Goal: Task Accomplishment & Management: Complete application form

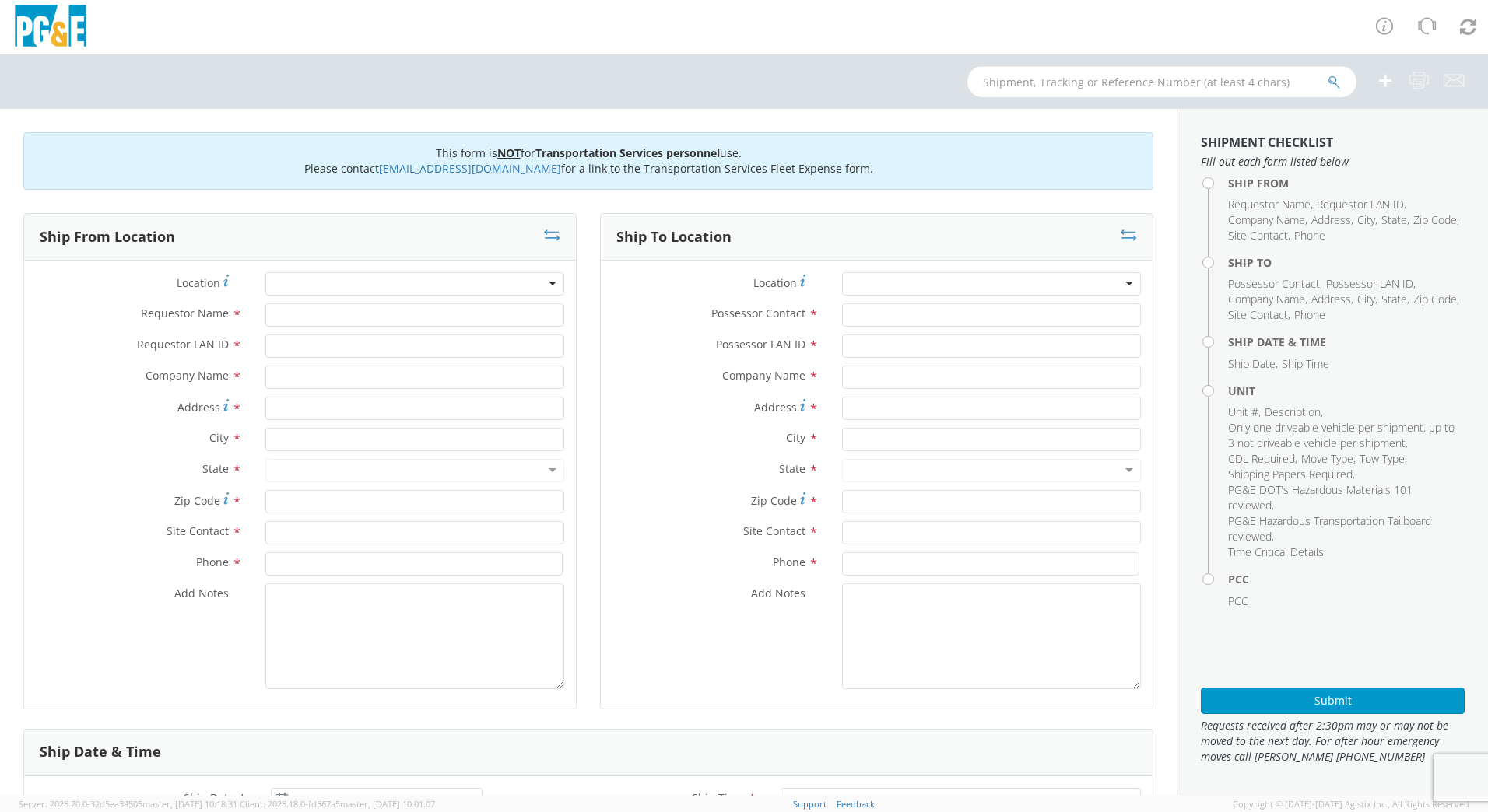
click at [1149, 80] on input "text" at bounding box center [1161, 81] width 389 height 31
type input "b38505"
click at [1327, 74] on button "submit" at bounding box center [1334, 83] width 13 height 19
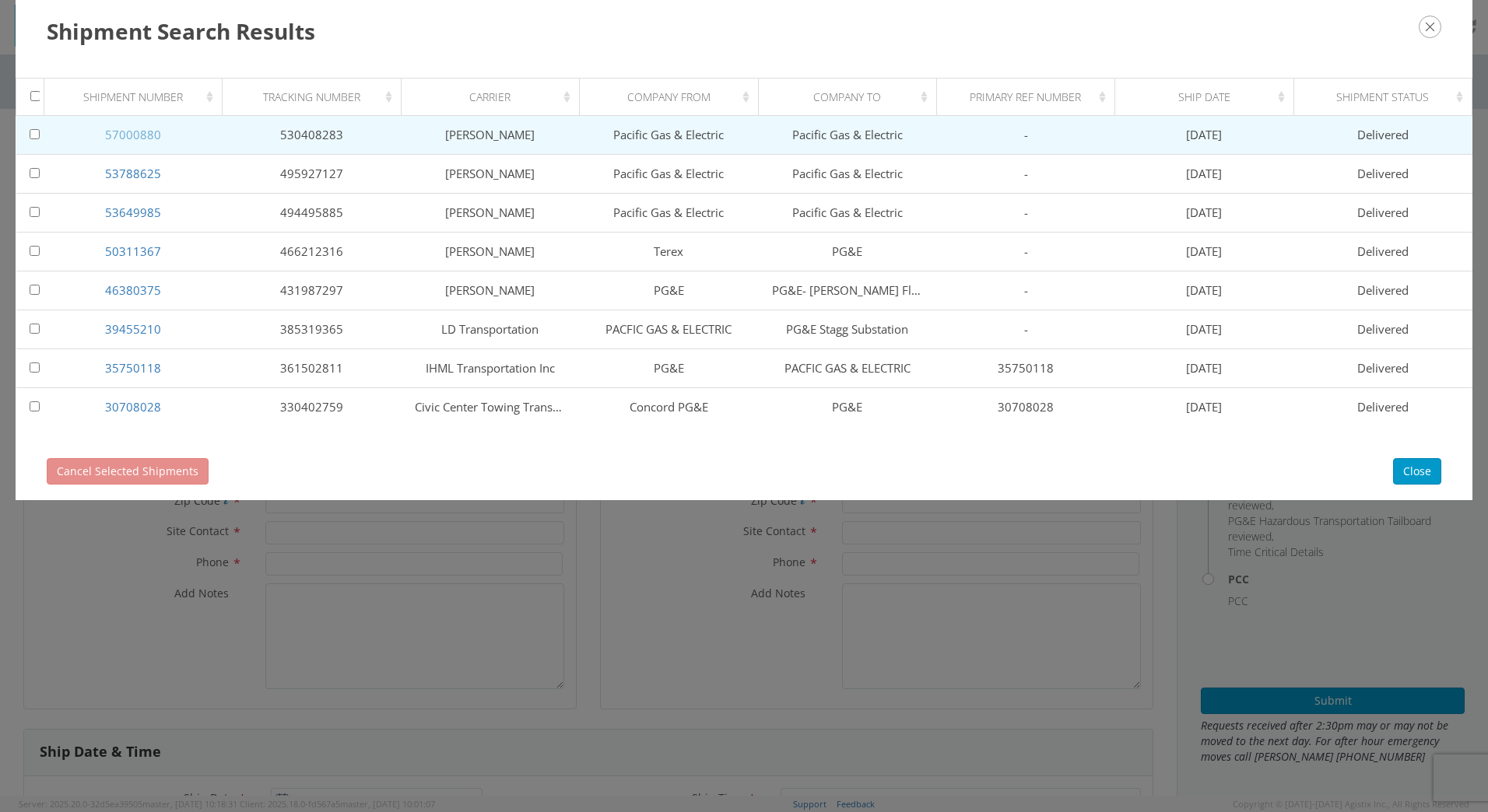
click at [135, 134] on link "57000880" at bounding box center [133, 134] width 56 height 16
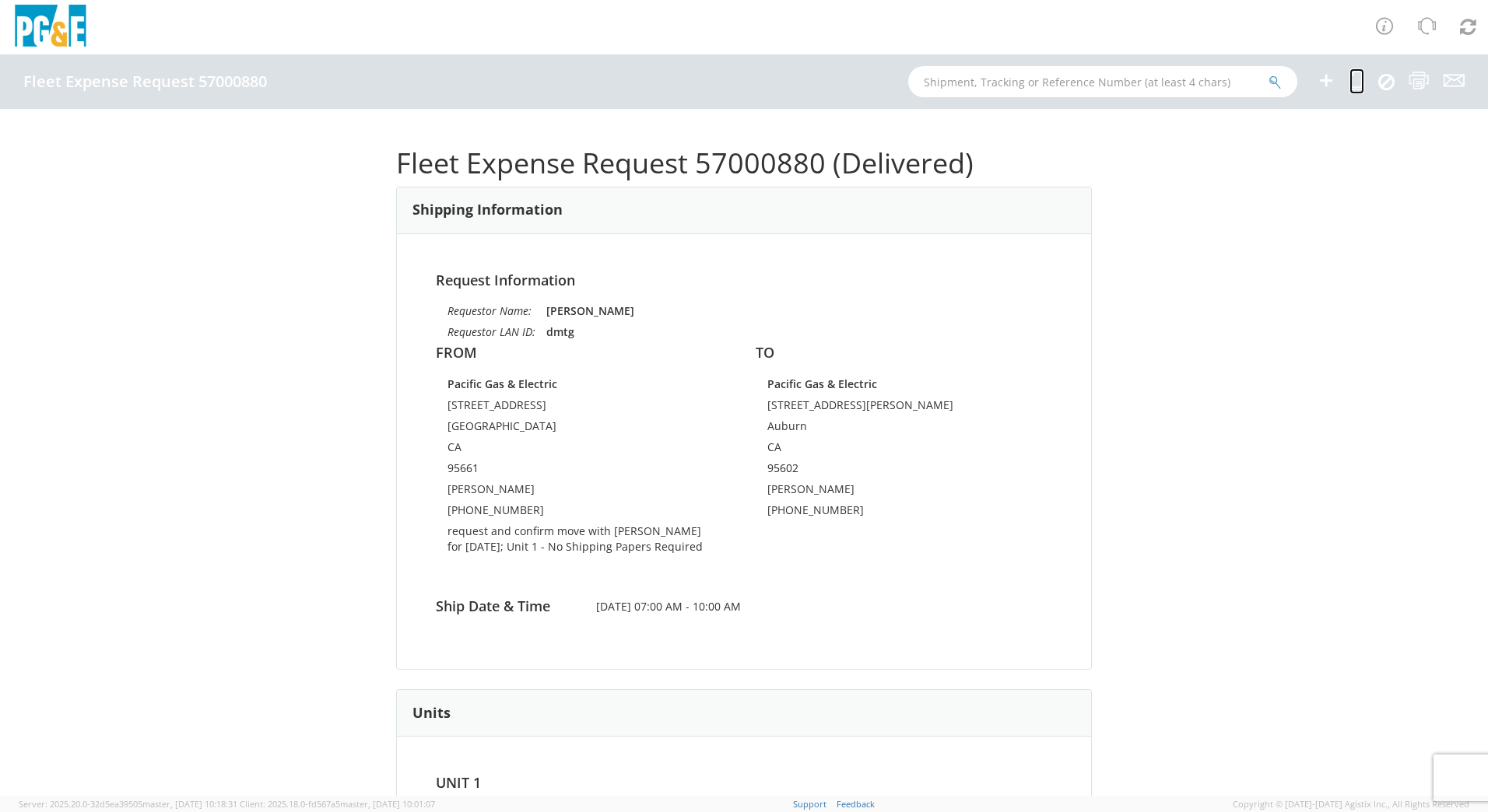
click at [1357, 81] on icon at bounding box center [1356, 81] width 15 height 20
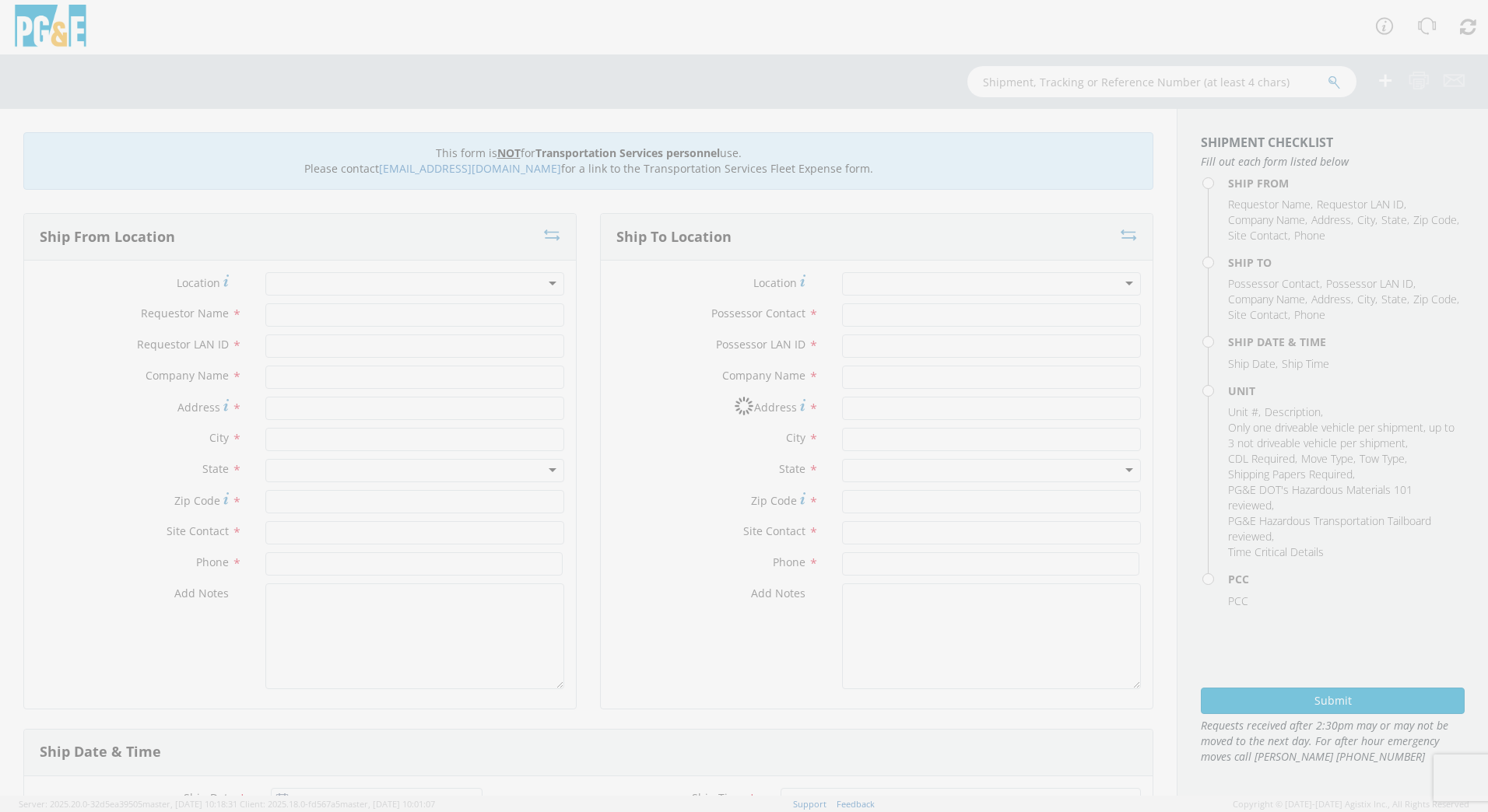
type input "[PERSON_NAME]"
type input "dmtg"
type input "Pacific Gas & Electric"
type input "[STREET_ADDRESS]"
type input "[GEOGRAPHIC_DATA]"
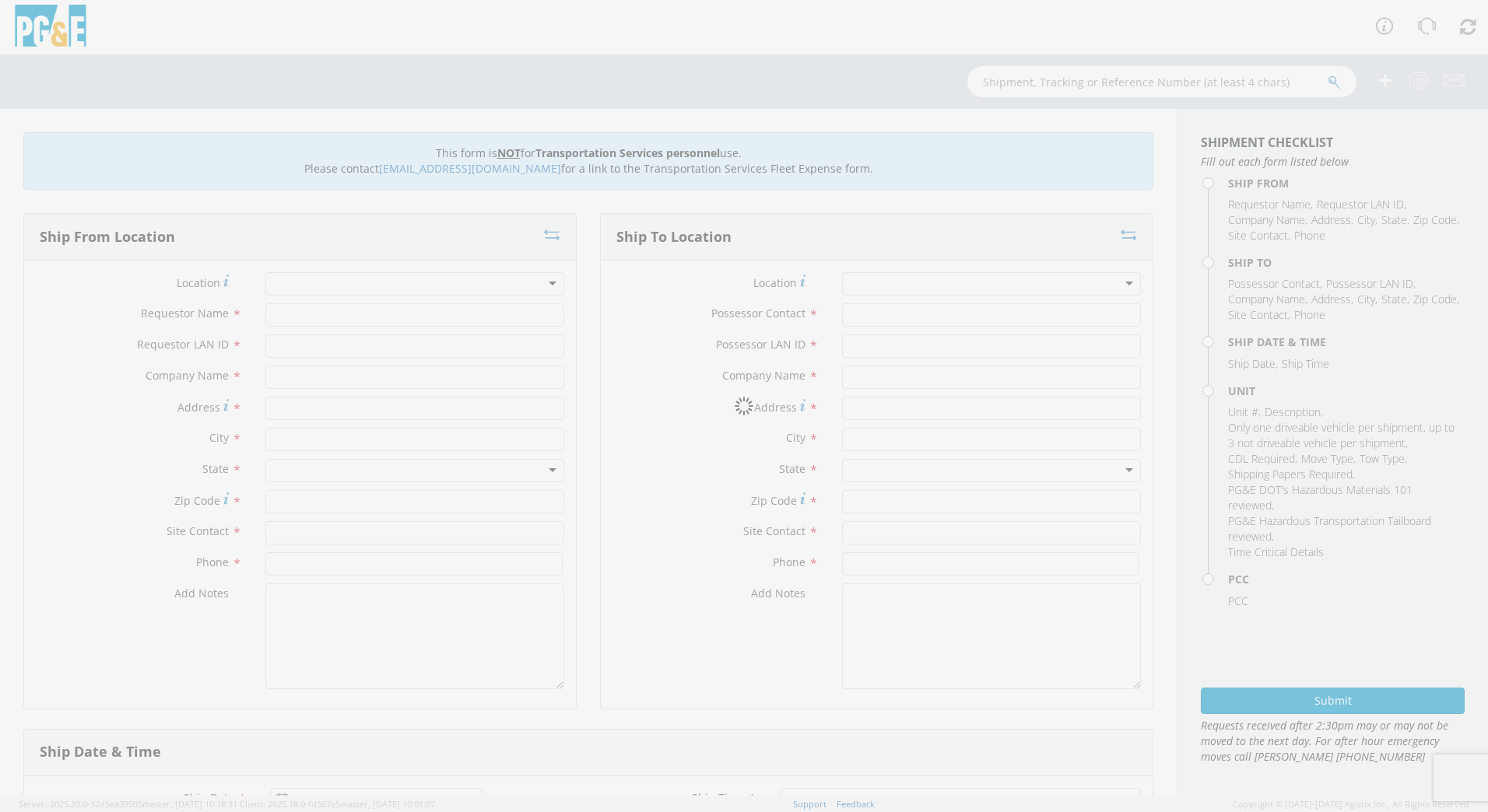
type input "95661"
type input "[PERSON_NAME]"
type input "[PHONE_NUMBER]"
type input "[PERSON_NAME]"
type input "dmtg"
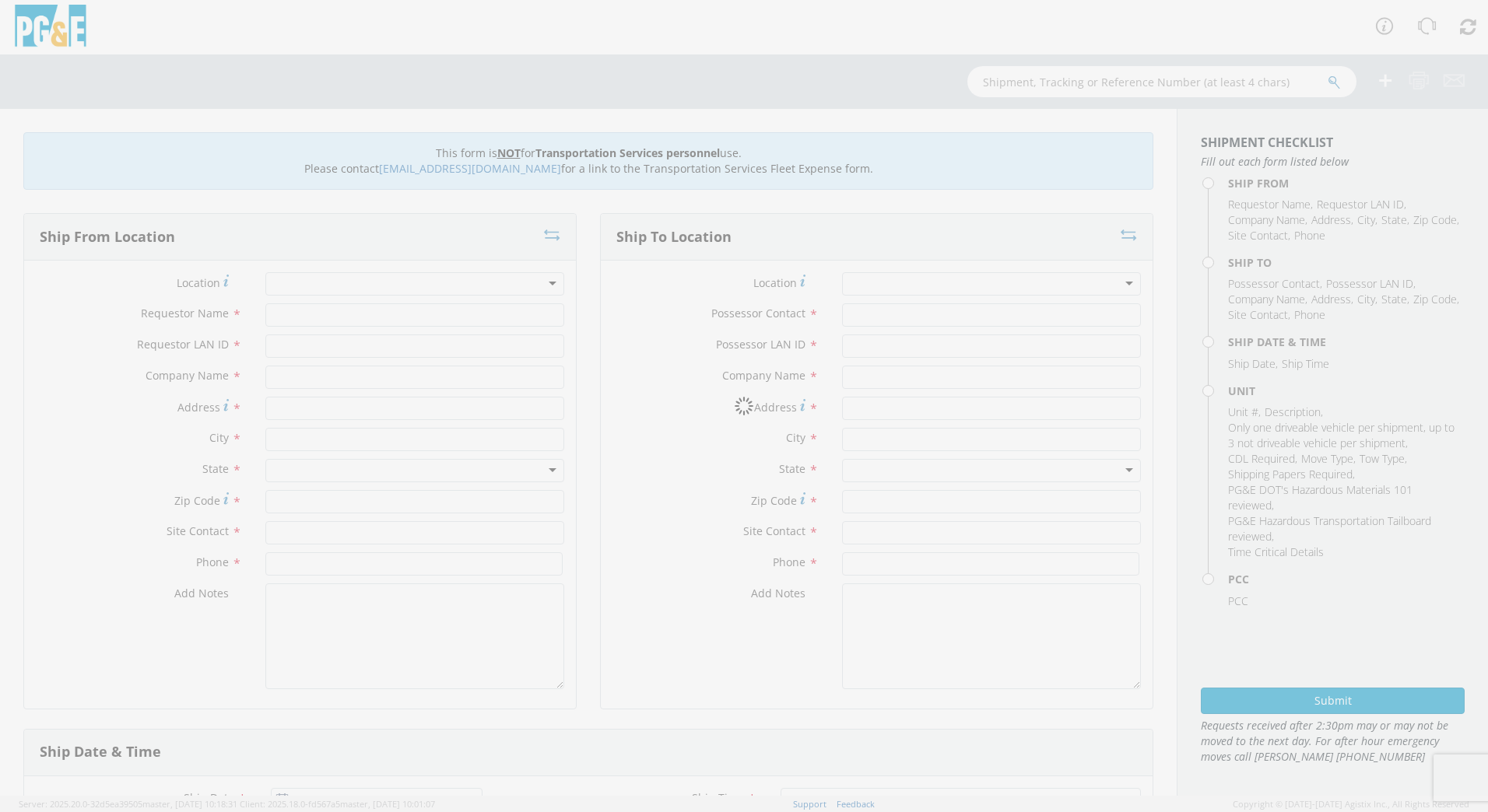
type input "Pacific Gas & Electric"
type input "[STREET_ADDRESS][PERSON_NAME]"
type input "Auburn"
type input "95602"
type input "[PERSON_NAME]"
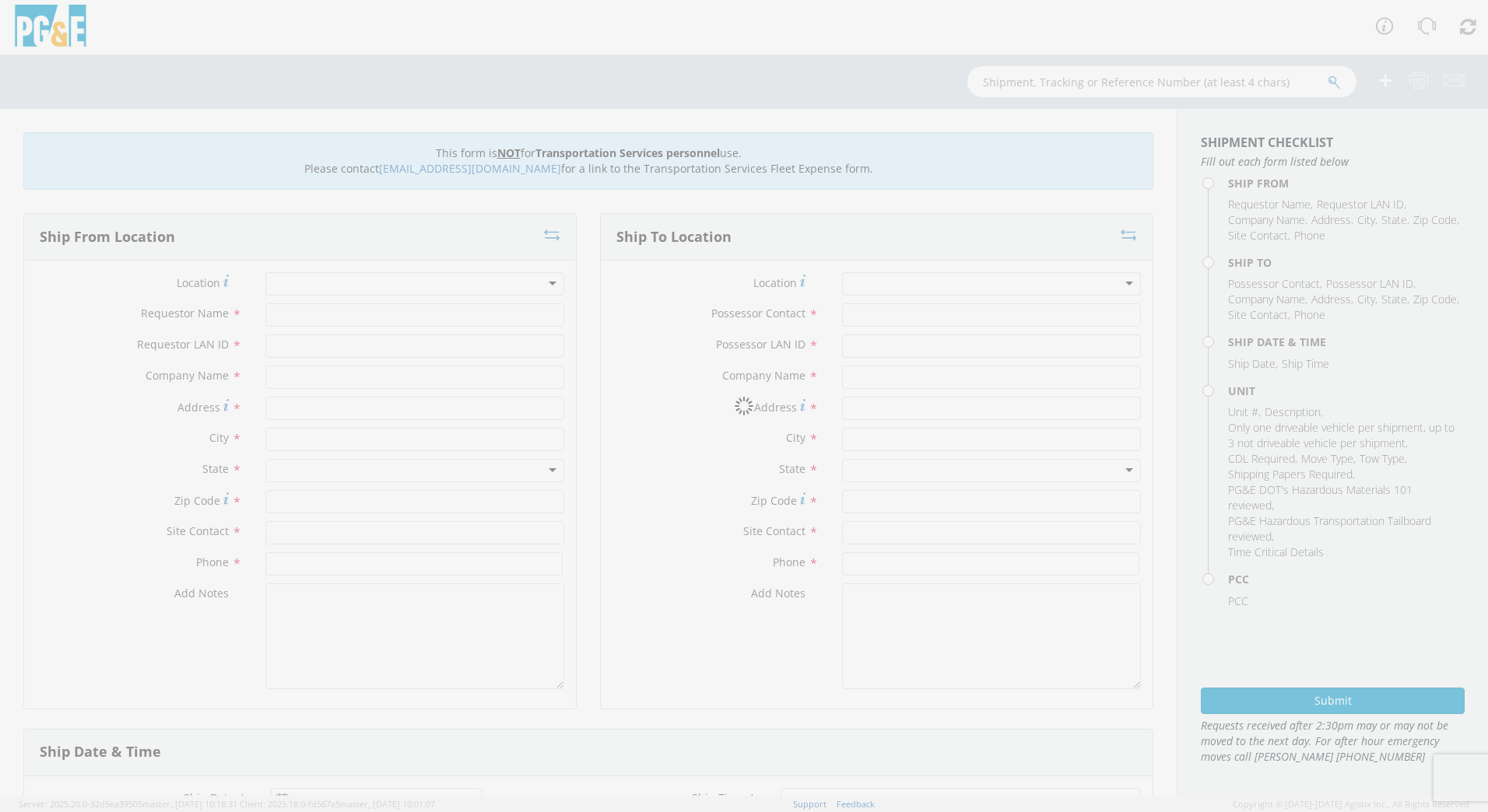
type input "[PHONE_NUMBER]"
type input "[DATE]"
type input "EQ; MAN LIFT - SCISSOR"
type input "37000"
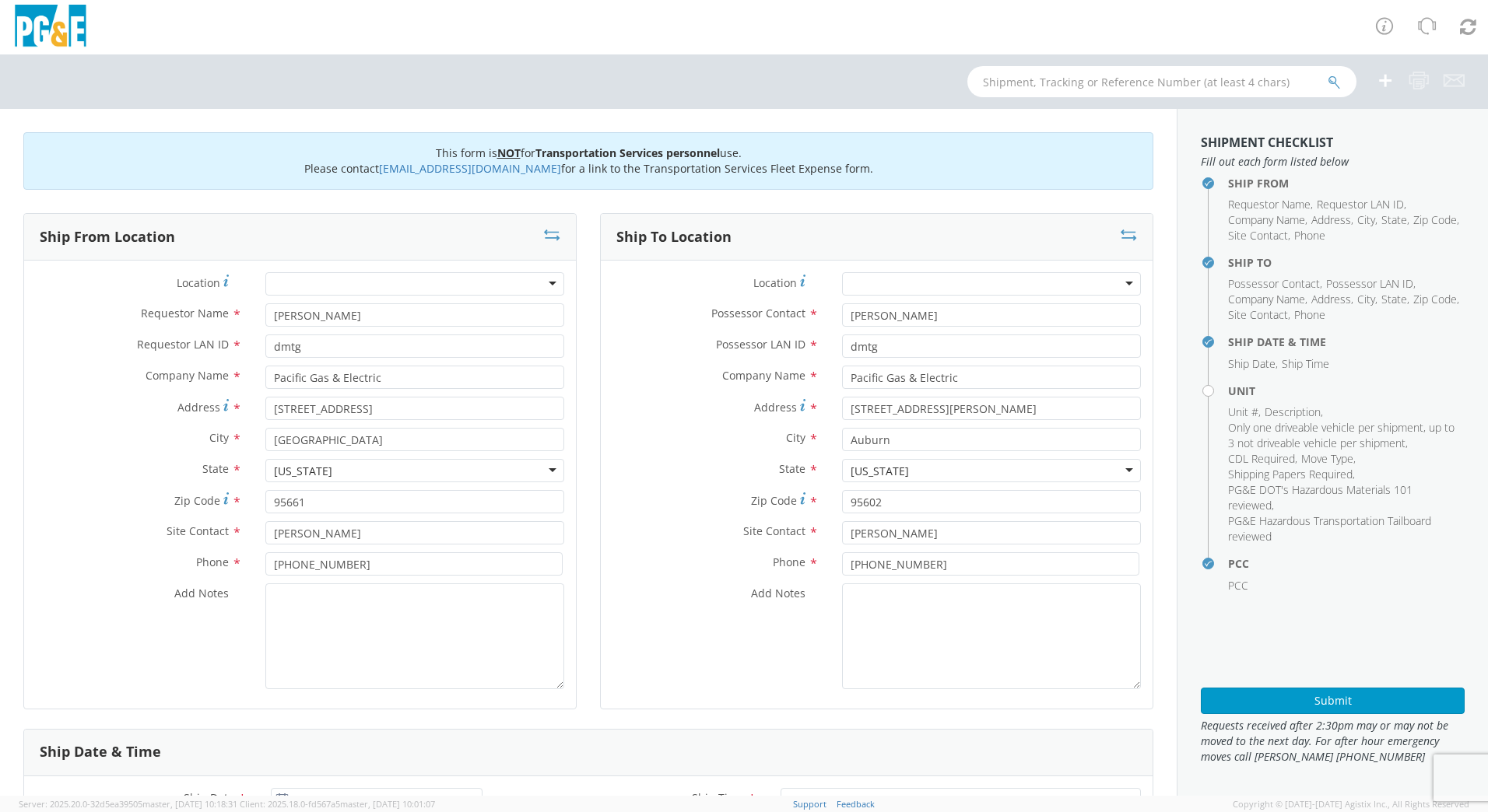
select select "14309"
select select "B38505"
click at [1124, 232] on icon at bounding box center [1128, 235] width 17 height 16
type input "[STREET_ADDRESS][PERSON_NAME]"
type input "Auburn"
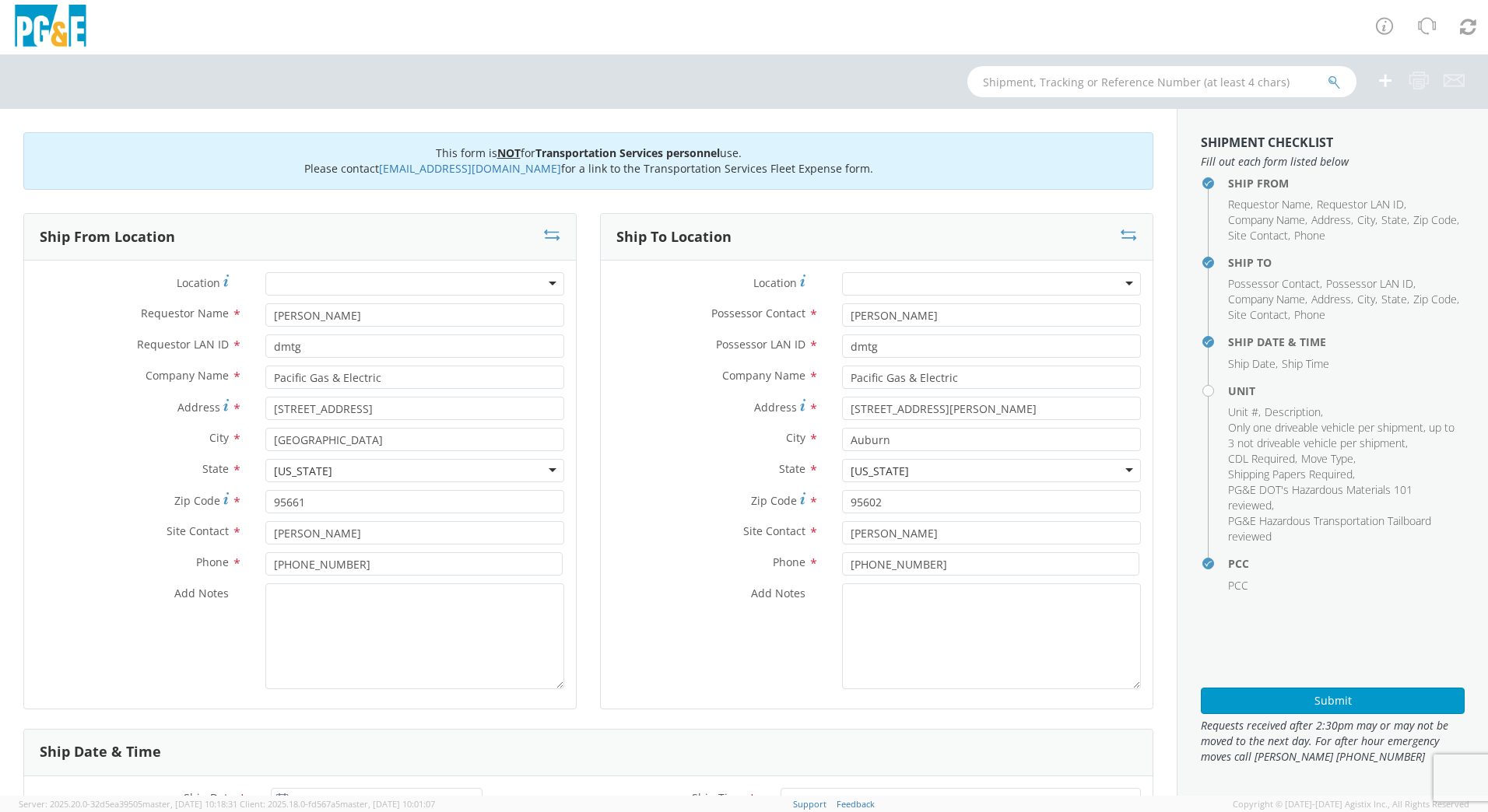
type input "95602"
type input "[PERSON_NAME]"
type input "[PHONE_NUMBER]"
type input "[STREET_ADDRESS]"
type input "[GEOGRAPHIC_DATA]"
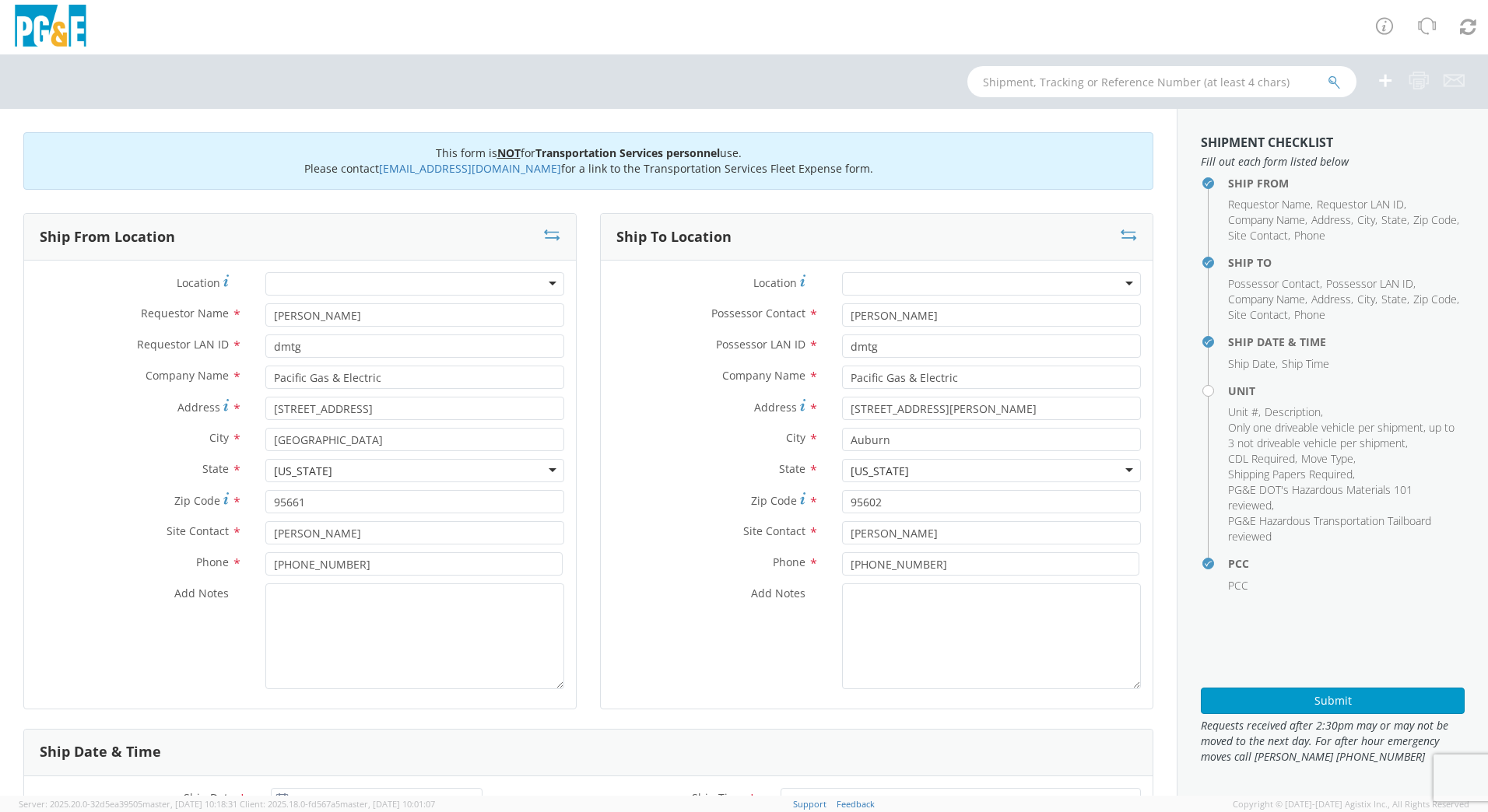
type input "95661"
type input "[PERSON_NAME]"
type input "[PHONE_NUMBER]"
click at [309, 618] on textarea "Add Notes *" at bounding box center [415, 636] width 299 height 106
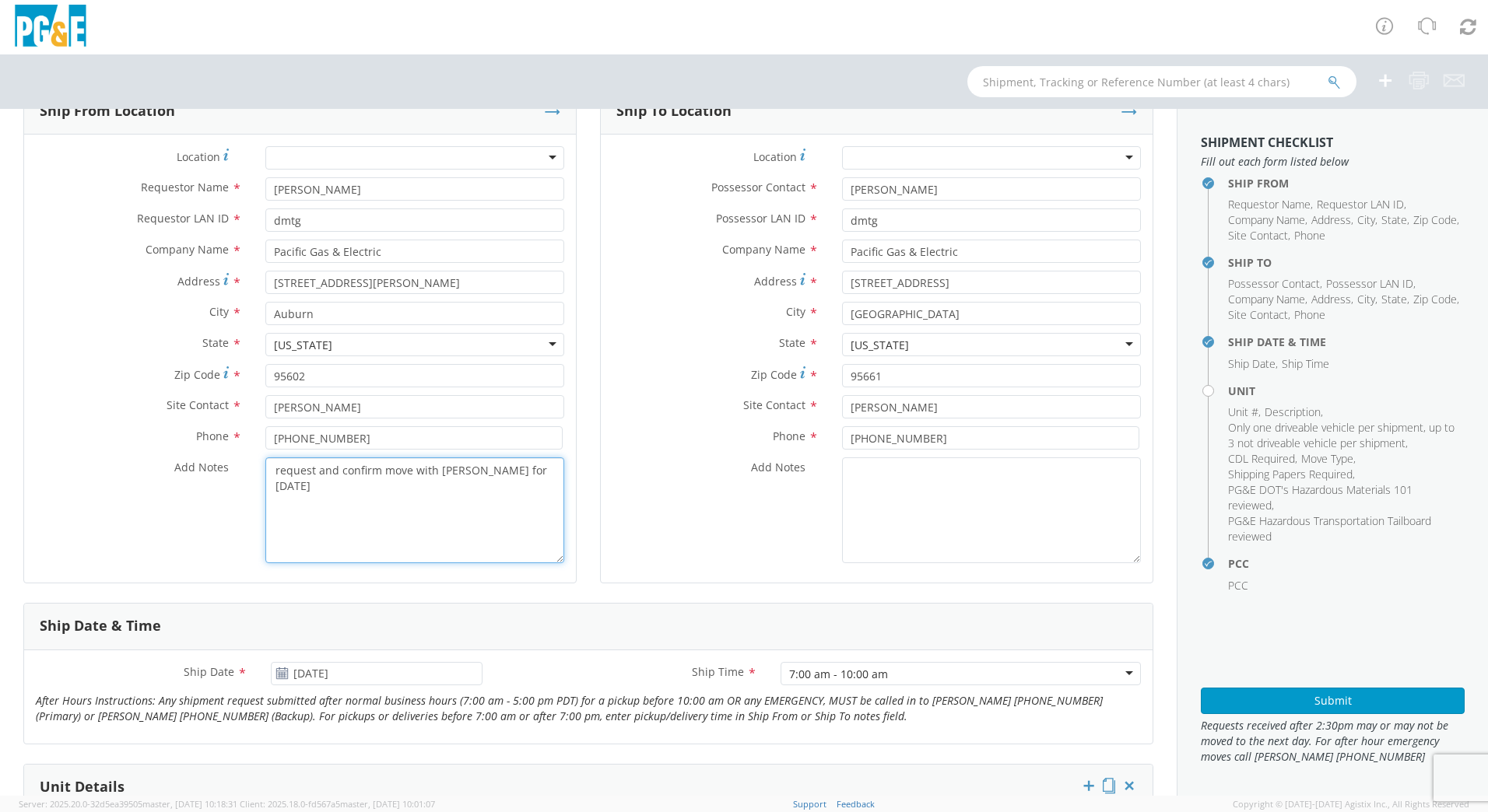
scroll to position [233, 0]
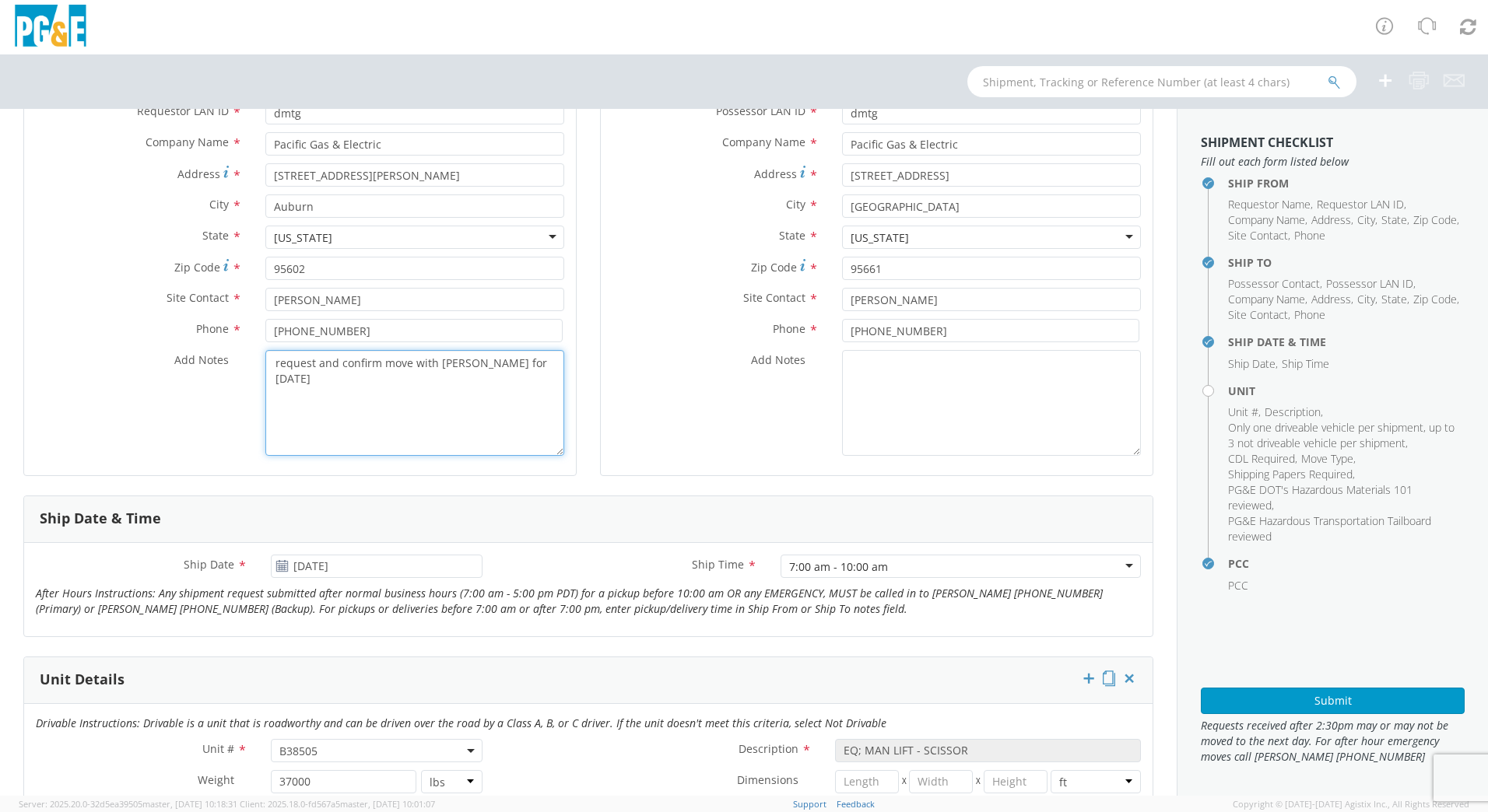
type textarea "request and confirm move with [PERSON_NAME] for [DATE]"
click at [279, 569] on use at bounding box center [281, 566] width 11 height 11
click at [350, 561] on input "[DATE]" at bounding box center [376, 567] width 212 height 24
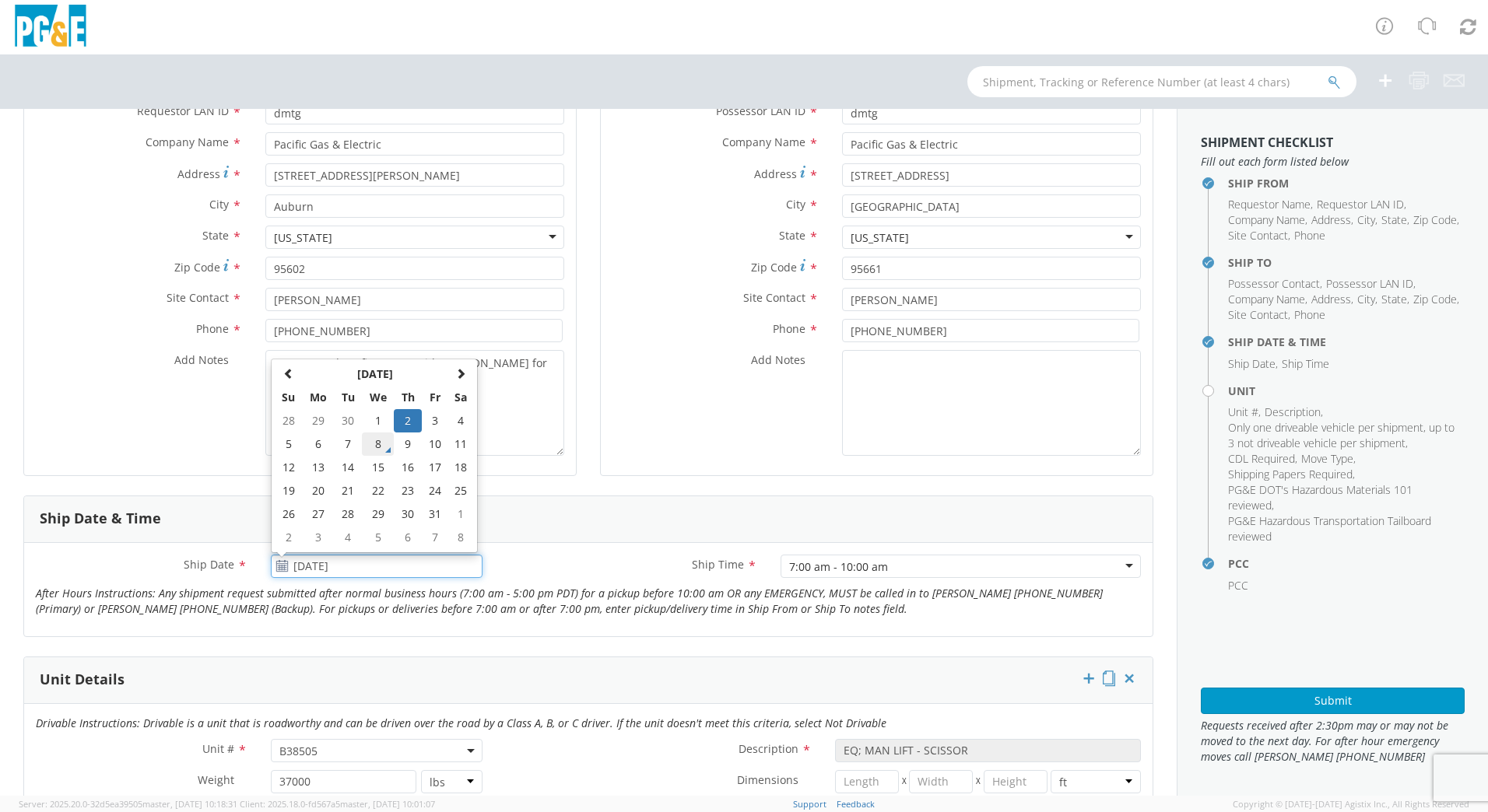
click at [380, 451] on td "8" at bounding box center [378, 444] width 32 height 24
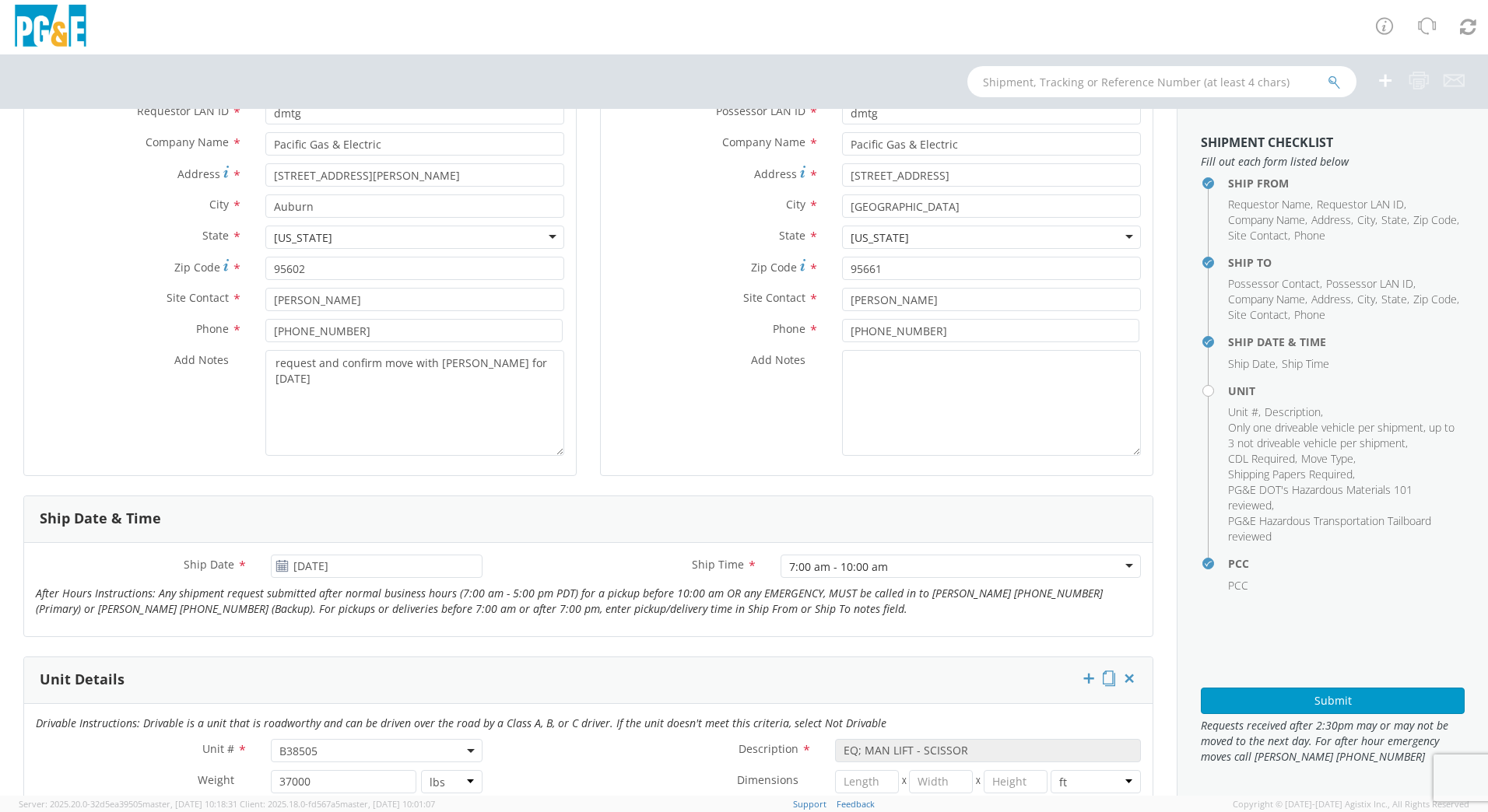
click at [278, 568] on icon at bounding box center [281, 567] width 13 height 13
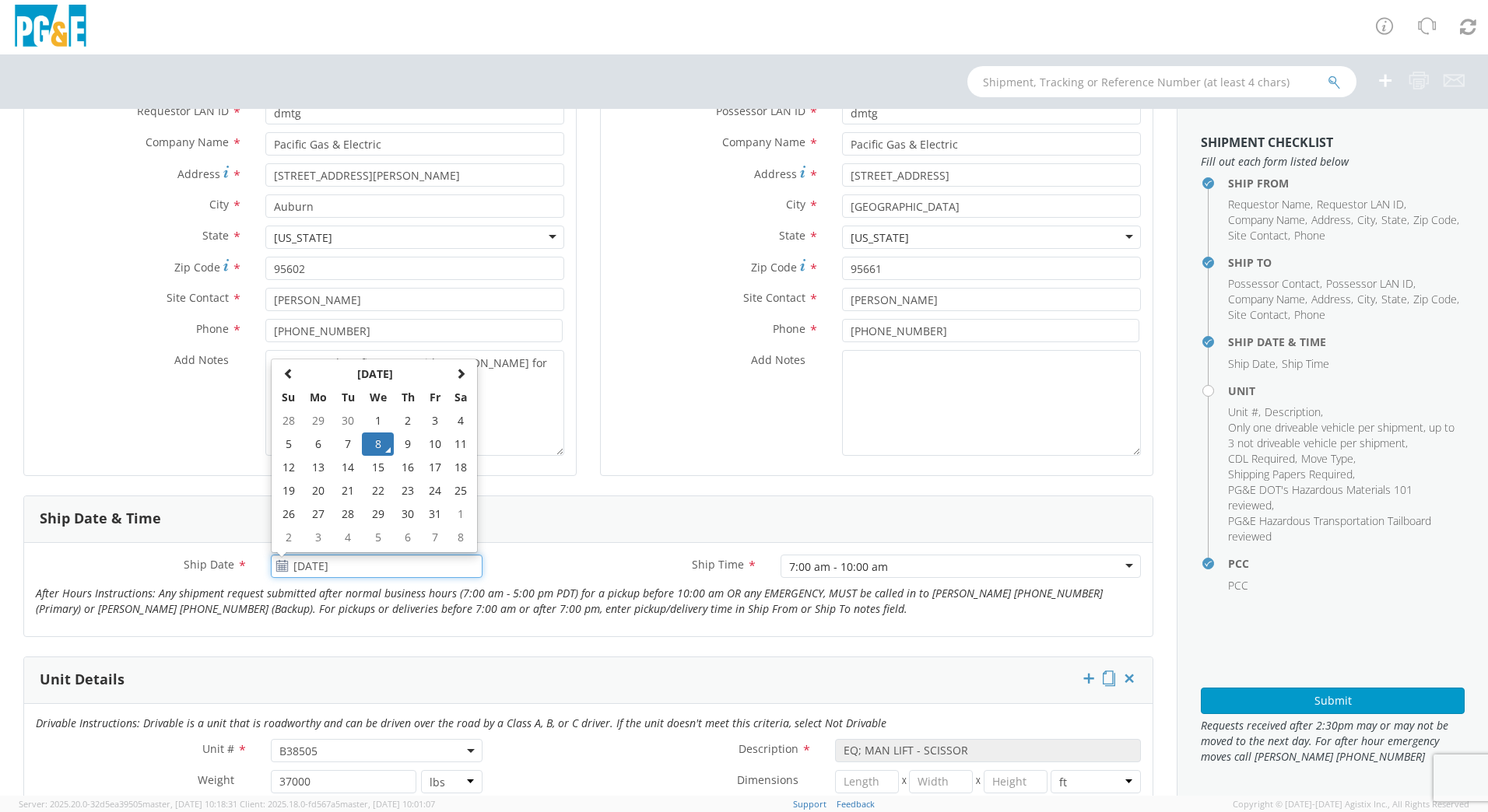
click at [389, 565] on input "[DATE]" at bounding box center [376, 567] width 212 height 24
click at [413, 440] on td "9" at bounding box center [407, 444] width 27 height 24
type input "[DATE]"
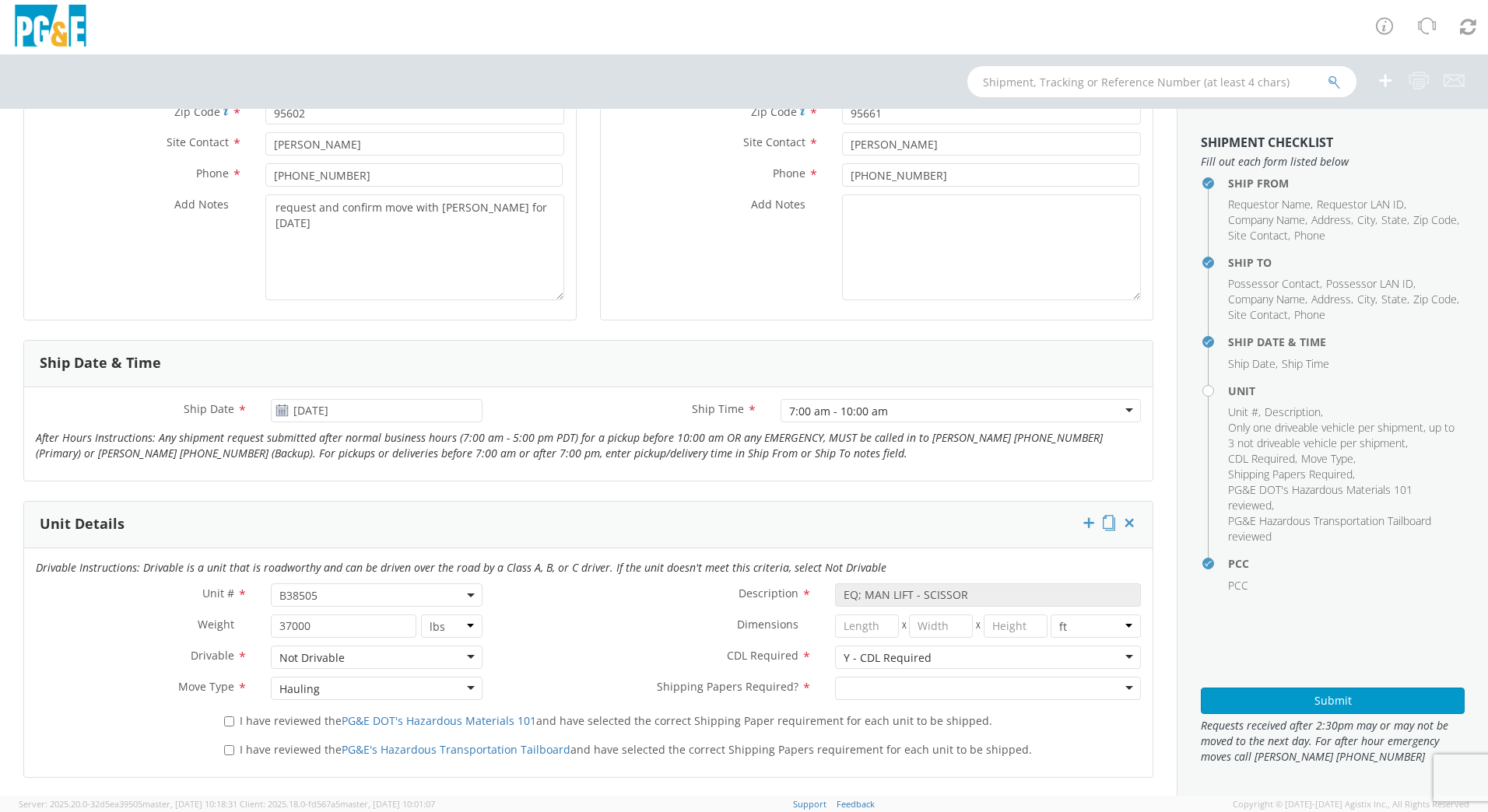
scroll to position [466, 0]
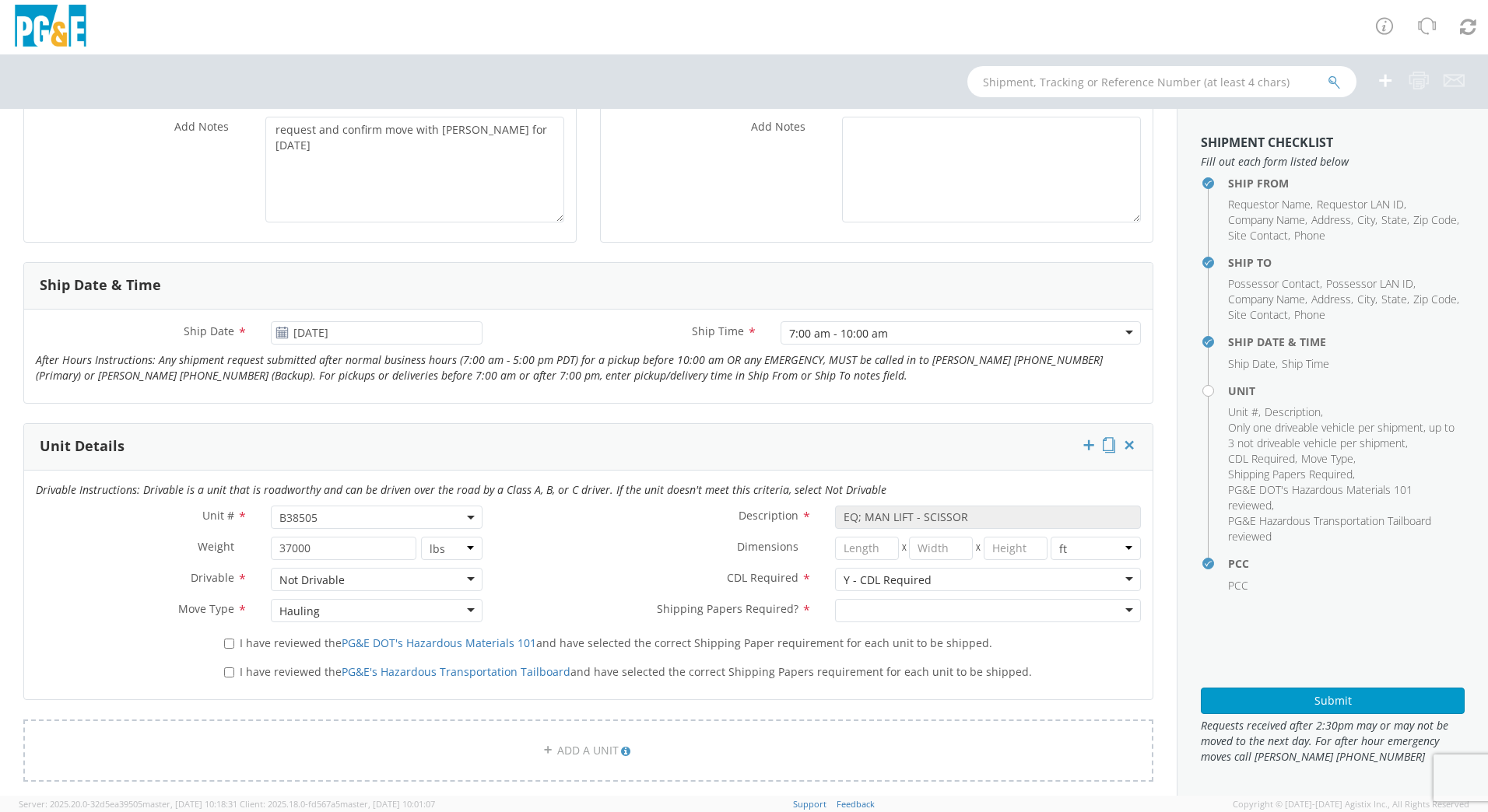
click at [877, 602] on div at bounding box center [988, 611] width 306 height 24
click at [235, 644] on label "I have reviewed the PG&E DOT's Hazardous Materials 101 and have selected the co…" at bounding box center [609, 642] width 771 height 18
click at [234, 644] on input "I have reviewed the PG&E DOT's Hazardous Materials 101 and have selected the co…" at bounding box center [228, 644] width 10 height 10
checkbox input "true"
click at [244, 674] on span "I have reviewed the PG&E's Hazardous Transportation Tailboard and have selected…" at bounding box center [636, 671] width 792 height 15
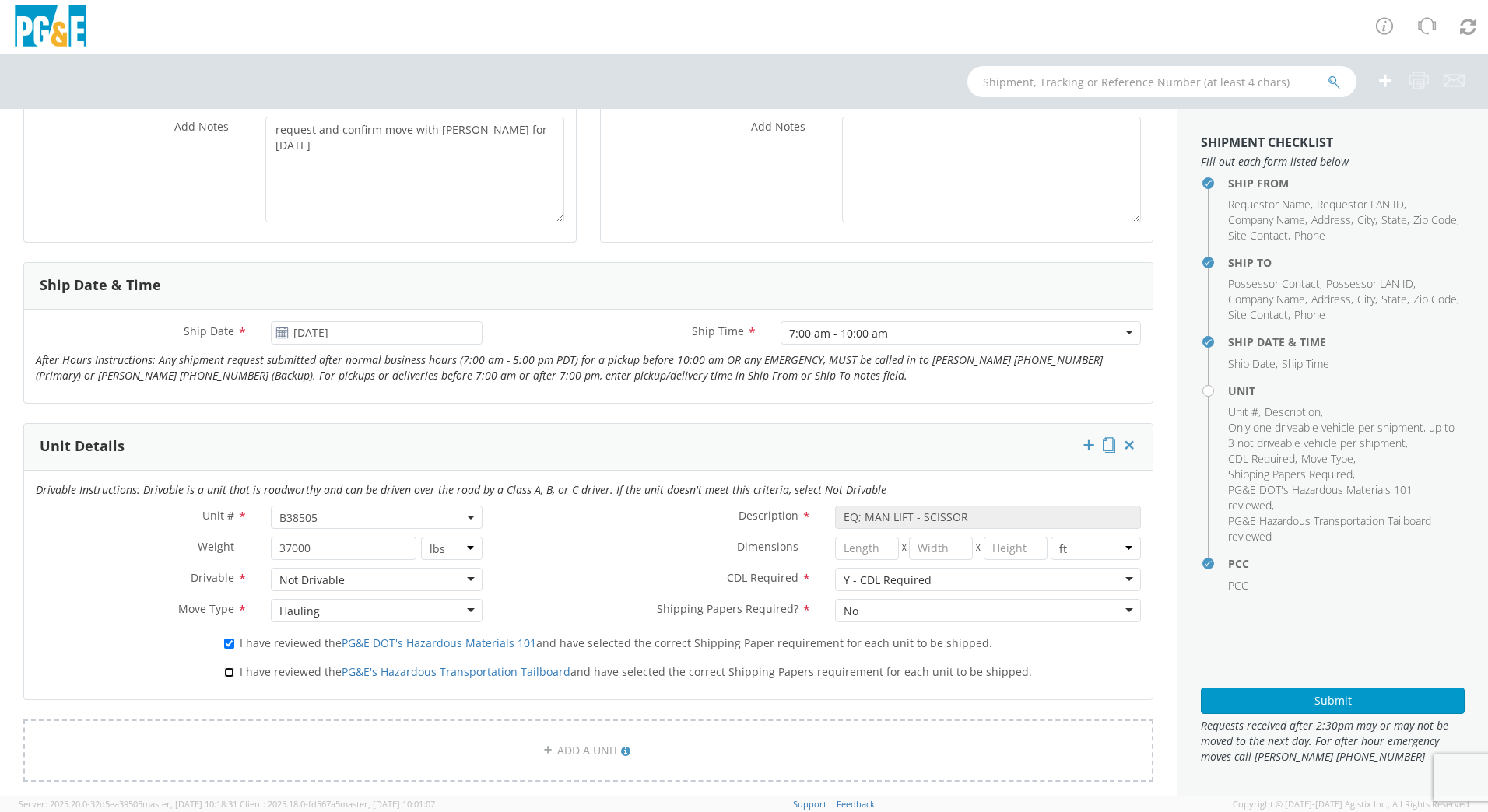
click at [234, 674] on input "I have reviewed the PG&E's Hazardous Transportation Tailboard and have selected…" at bounding box center [228, 672] width 10 height 10
checkbox input "true"
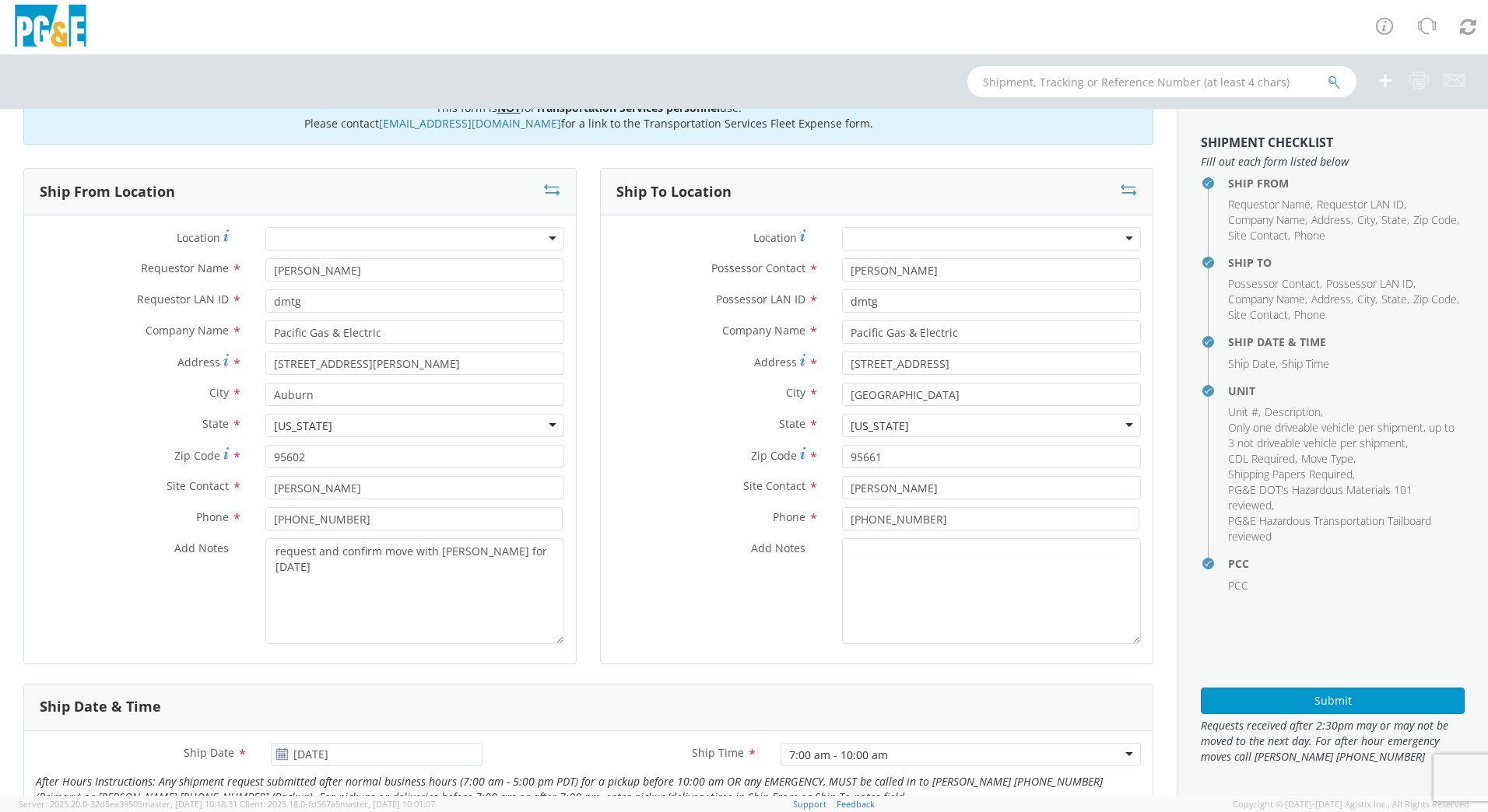
scroll to position [43, 0]
click at [1291, 699] on button "Submit" at bounding box center [1332, 701] width 264 height 26
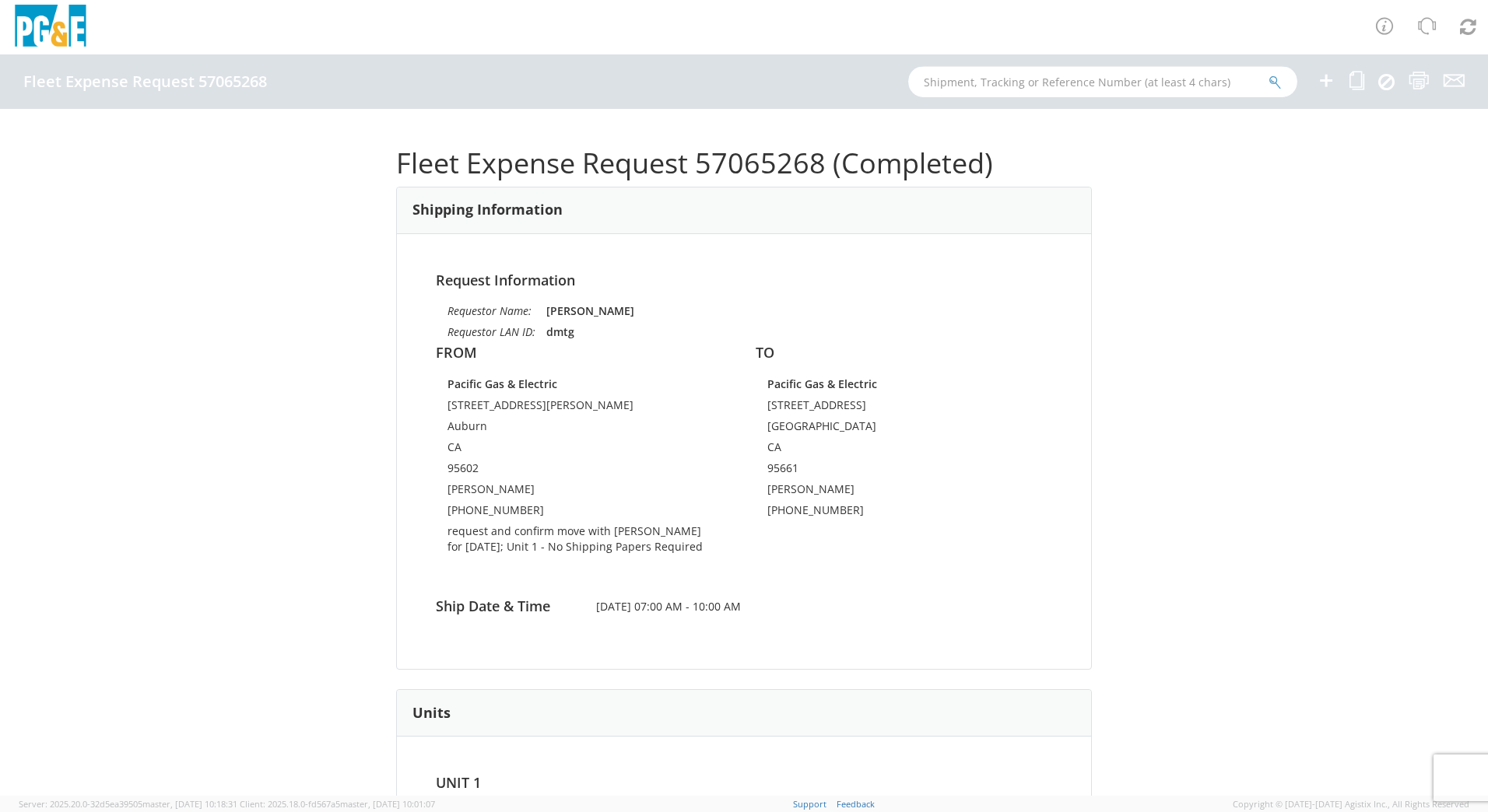
drag, startPoint x: 988, startPoint y: 79, endPoint x: 1001, endPoint y: 82, distance: 13.3
click at [988, 79] on input "text" at bounding box center [1102, 81] width 389 height 31
type input "b43287"
click at [1268, 74] on button "submit" at bounding box center [1275, 83] width 13 height 19
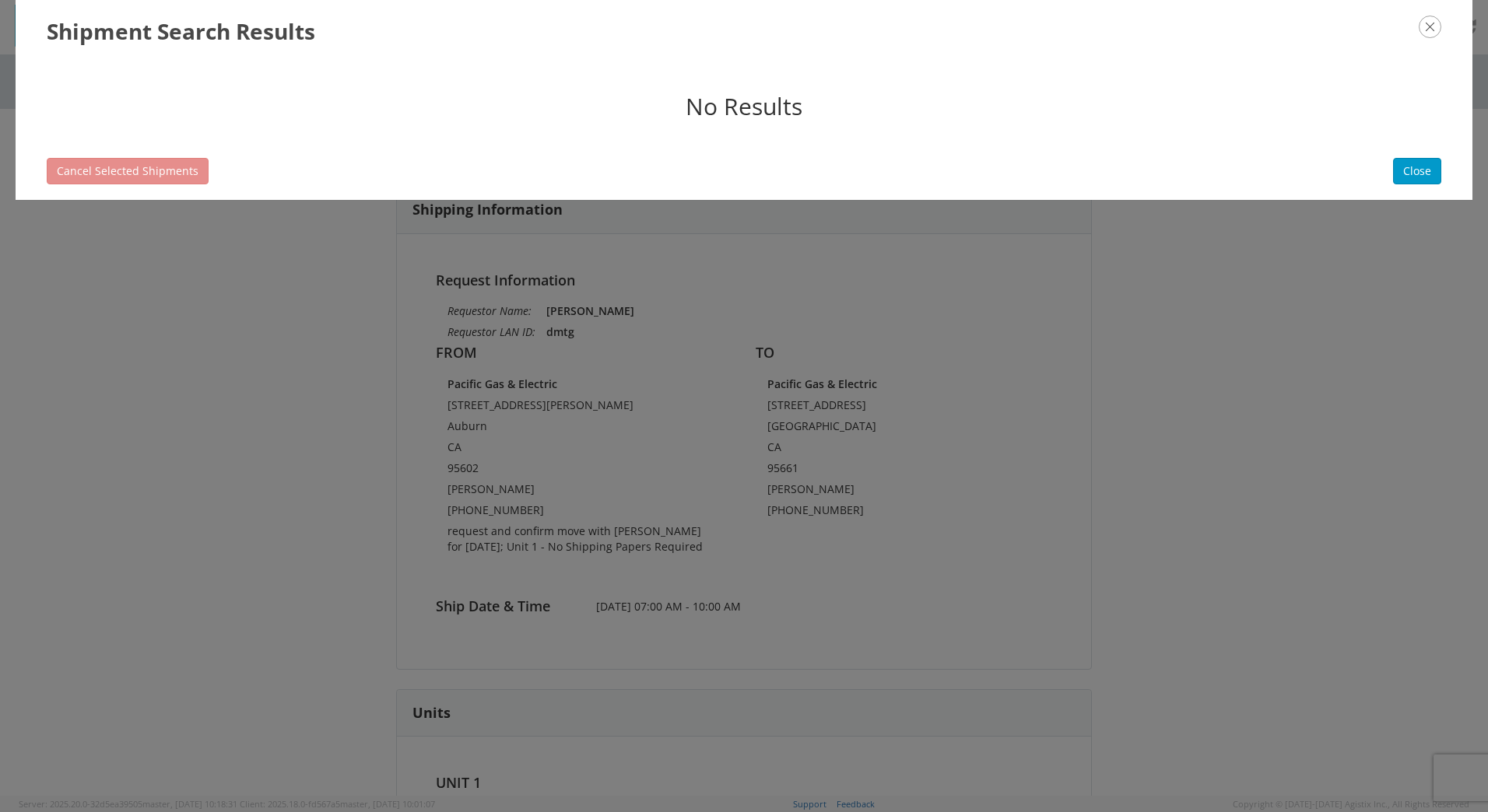
click at [1433, 25] on icon "button" at bounding box center [1429, 27] width 23 height 23
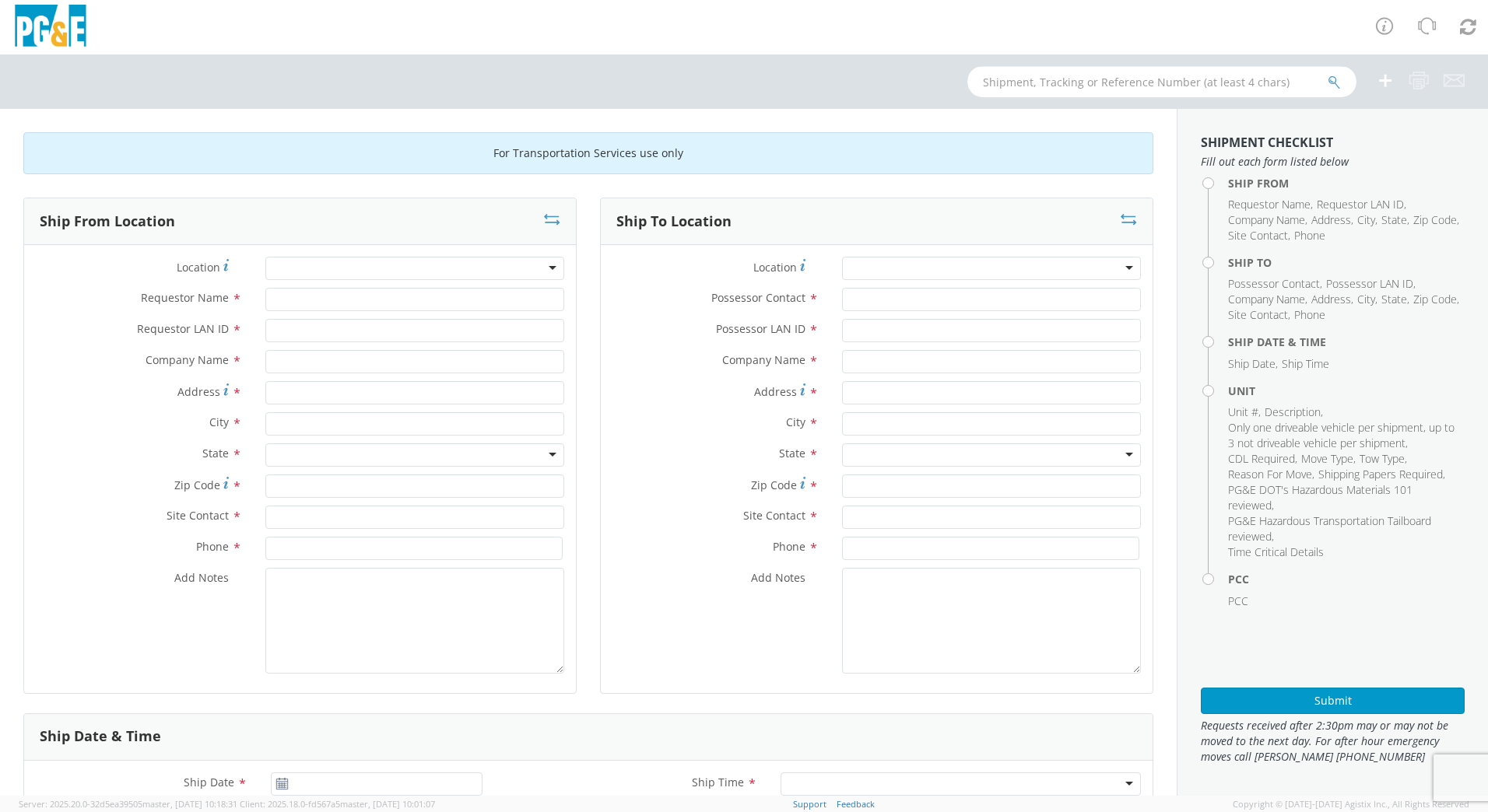
click at [1079, 88] on input "text" at bounding box center [1161, 81] width 389 height 31
type input "b43287"
click at [1327, 74] on button "submit" at bounding box center [1334, 83] width 13 height 19
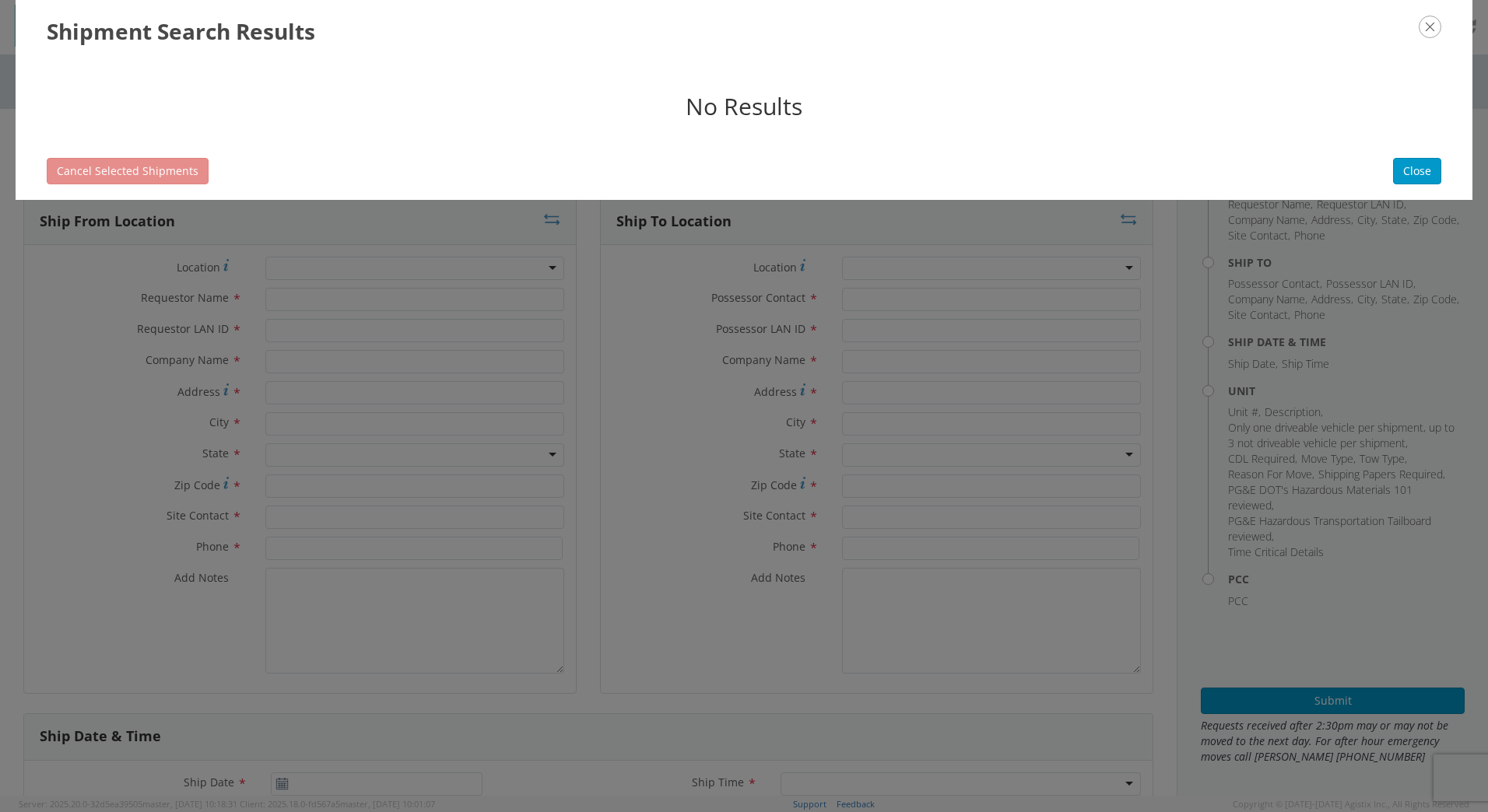
click at [1428, 22] on icon "button" at bounding box center [1429, 27] width 23 height 23
